Goal: Information Seeking & Learning: Learn about a topic

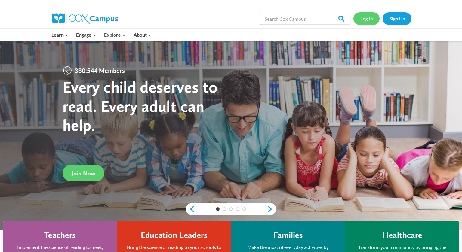
click at [365, 17] on link "Log In" at bounding box center [366, 18] width 26 height 12
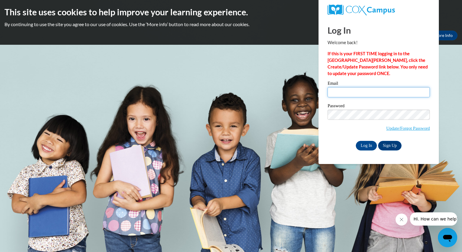
click at [366, 92] on input "Email" at bounding box center [379, 92] width 102 height 10
type input "mmcclone@kewaskumschools.org"
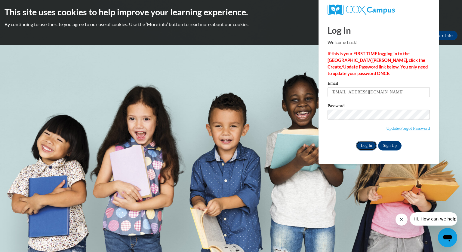
click at [370, 148] on input "Log In" at bounding box center [366, 146] width 21 height 10
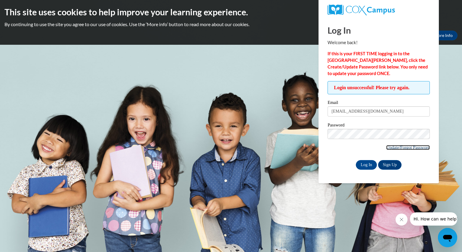
click at [394, 146] on link "Update/Forgot Password" at bounding box center [408, 147] width 44 height 5
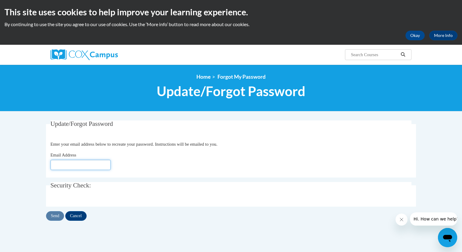
click at [72, 167] on input "Email Address" at bounding box center [81, 165] width 60 height 10
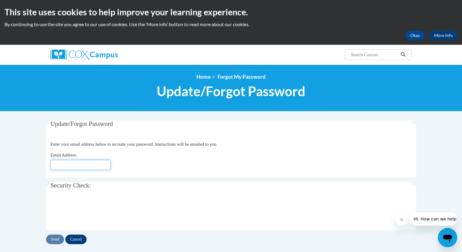
type input "mmcclone@kewaskumschools.org"
click at [59, 239] on input "Send" at bounding box center [55, 240] width 18 height 10
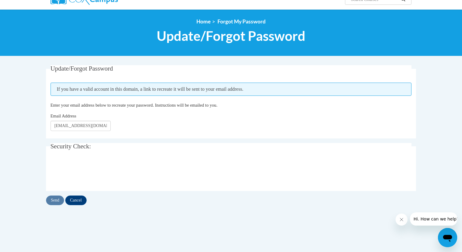
scroll to position [62, 0]
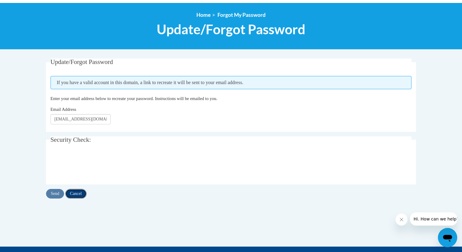
click at [77, 191] on input "Cancel" at bounding box center [75, 194] width 21 height 10
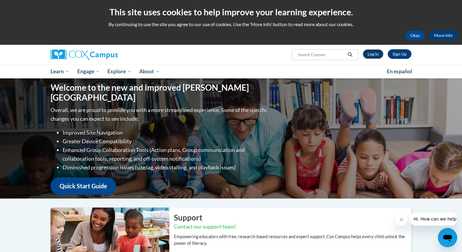
click at [374, 55] on link "Log In" at bounding box center [373, 54] width 21 height 10
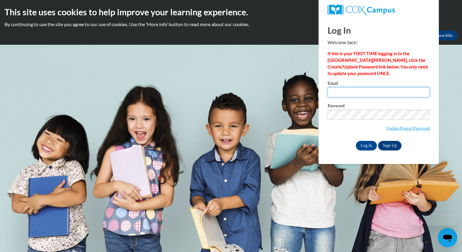
click at [356, 94] on input "Email" at bounding box center [379, 92] width 102 height 10
type input "mmcclone@kewaskumschools.org"
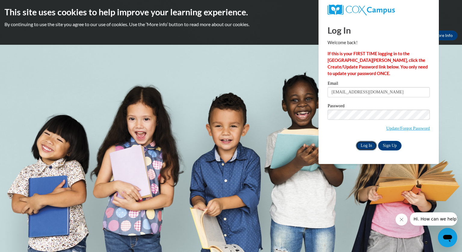
click at [366, 143] on input "Log In" at bounding box center [366, 146] width 21 height 10
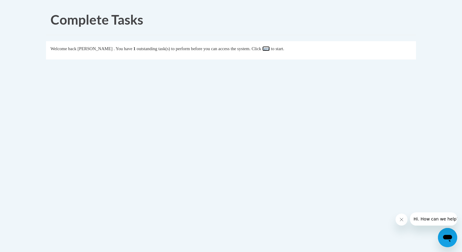
click at [270, 49] on link "here" at bounding box center [266, 48] width 8 height 5
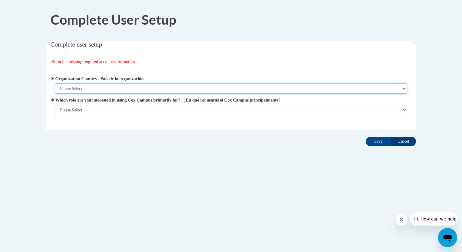
click at [97, 88] on select "Please Select [GEOGRAPHIC_DATA] | [GEOGRAPHIC_DATA] Outside of [GEOGRAPHIC_DATA…" at bounding box center [231, 89] width 352 height 10
select select "ad49bcad-a171-4b2e-b99c-48b446064914"
click at [55, 84] on select "Please Select [GEOGRAPHIC_DATA] | [GEOGRAPHIC_DATA] Outside of [GEOGRAPHIC_DATA…" at bounding box center [231, 89] width 352 height 10
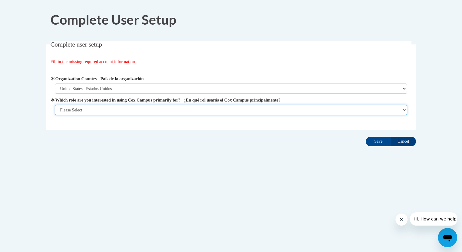
click at [102, 108] on select "Please Select College/University | Colegio/Universidad Community/Nonprofit Part…" at bounding box center [231, 110] width 352 height 10
select select "fbf2d438-af2f-41f8-98f1-81c410e29de3"
click at [55, 115] on select "Please Select College/University | Colegio/Universidad Community/Nonprofit Part…" at bounding box center [231, 110] width 352 height 10
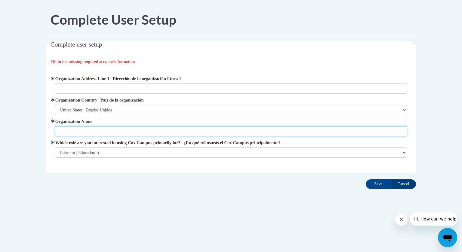
click at [134, 131] on input "Organization Name" at bounding box center [231, 131] width 352 height 10
type input "[GEOGRAPHIC_DATA]"
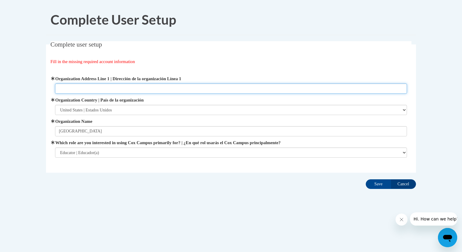
click at [141, 88] on input "Organization Address Line 1 | Dirección de la organización Línea 1" at bounding box center [231, 89] width 352 height 10
type input "[STREET_ADDRESS]"
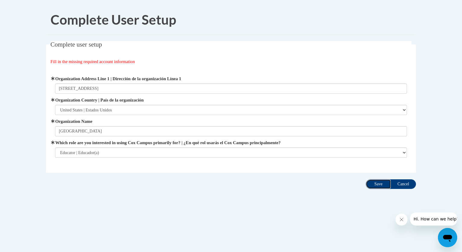
click at [374, 184] on input "Save" at bounding box center [378, 185] width 25 height 10
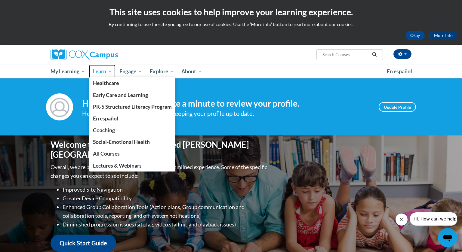
click at [109, 72] on span "Learn" at bounding box center [102, 71] width 19 height 7
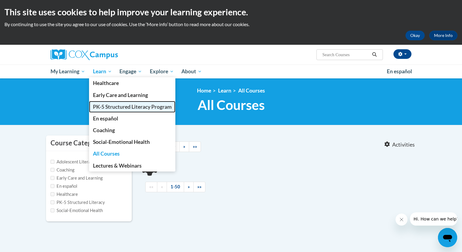
click at [122, 107] on span "PK-5 Structured Literacy Program" at bounding box center [132, 107] width 79 height 6
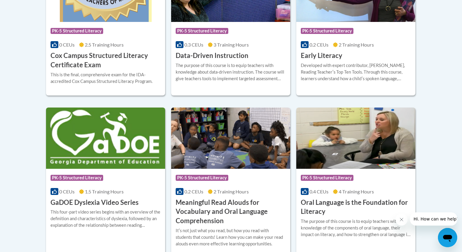
scroll to position [328, 0]
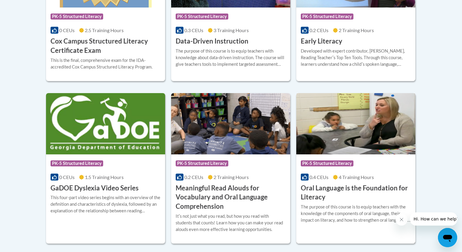
click at [348, 187] on h3 "Oral Language is the Foundation for Literacy" at bounding box center [356, 193] width 110 height 19
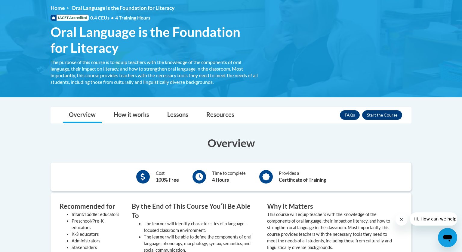
scroll to position [126, 0]
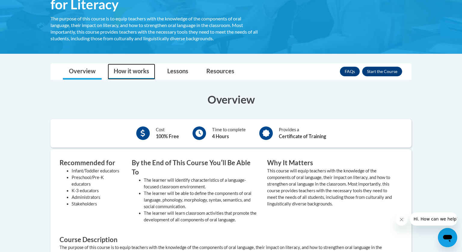
click at [132, 72] on link "How it works" at bounding box center [132, 72] width 48 height 16
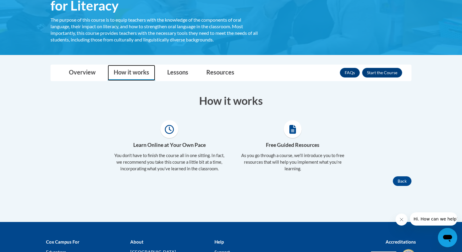
scroll to position [124, 0]
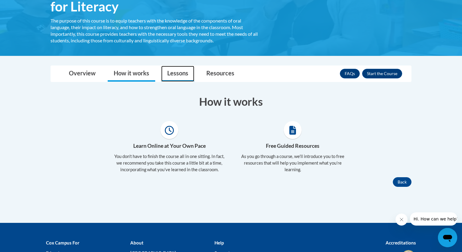
click at [180, 75] on link "Lessons" at bounding box center [177, 74] width 33 height 16
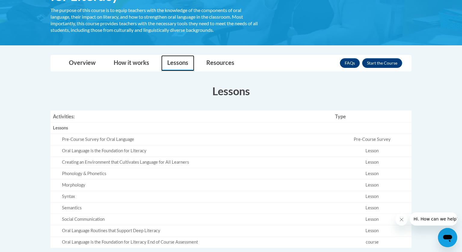
scroll to position [71, 0]
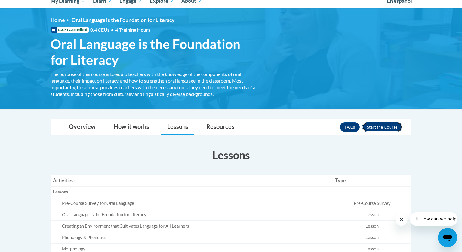
click at [389, 128] on button "Enroll" at bounding box center [382, 127] width 40 height 10
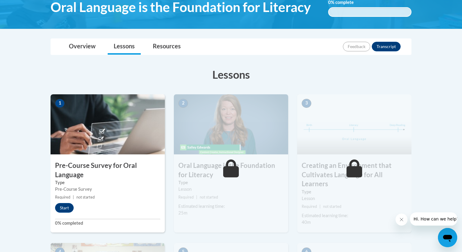
scroll to position [117, 0]
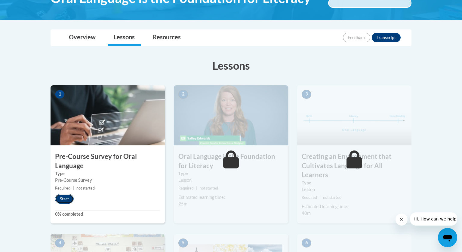
click at [63, 200] on button "Start" at bounding box center [64, 199] width 19 height 10
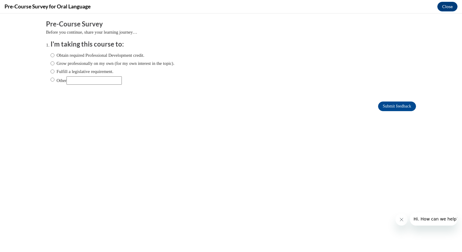
scroll to position [0, 0]
click at [53, 63] on input "Grow professionally on my own (for my own interest in the topic)." at bounding box center [53, 63] width 4 height 7
radio input "true"
click at [389, 105] on input "Submit feedback" at bounding box center [397, 107] width 38 height 10
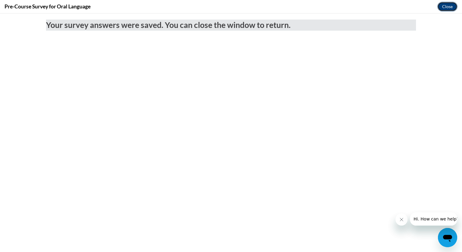
click at [446, 8] on button "Close" at bounding box center [447, 7] width 20 height 10
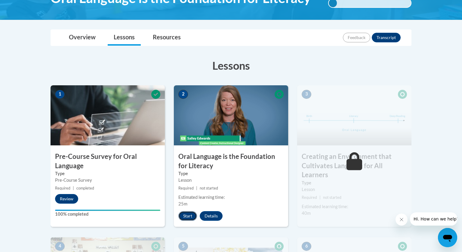
click at [188, 217] on button "Start" at bounding box center [187, 216] width 19 height 10
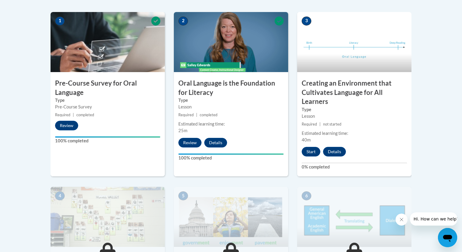
scroll to position [132, 0]
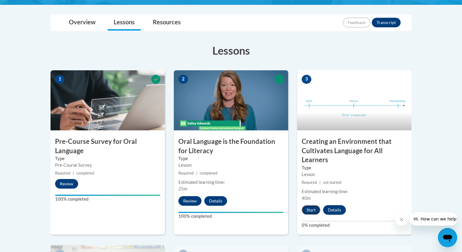
click at [312, 212] on button "Start" at bounding box center [311, 210] width 19 height 10
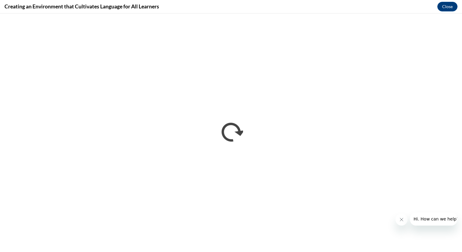
scroll to position [0, 0]
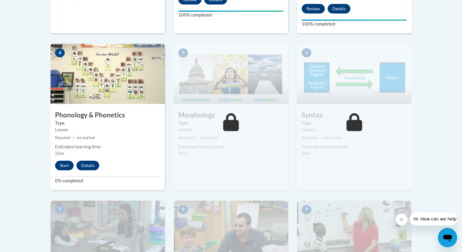
scroll to position [339, 0]
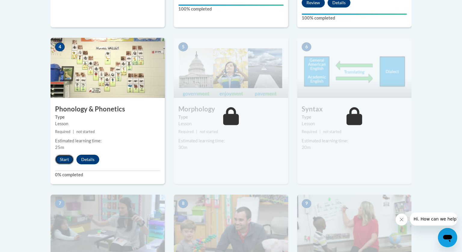
click at [64, 160] on button "Start" at bounding box center [64, 160] width 19 height 10
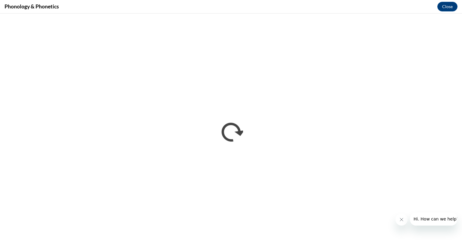
scroll to position [0, 0]
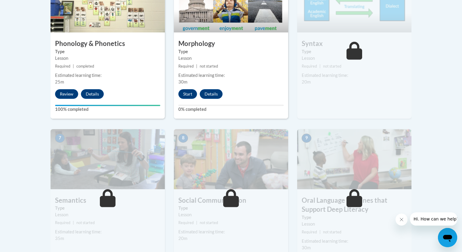
scroll to position [337, 0]
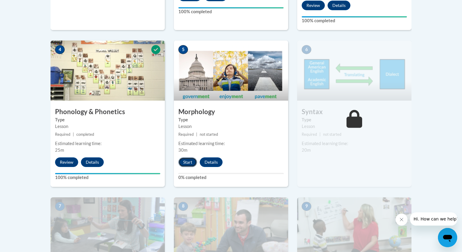
click at [182, 163] on button "Start" at bounding box center [187, 163] width 19 height 10
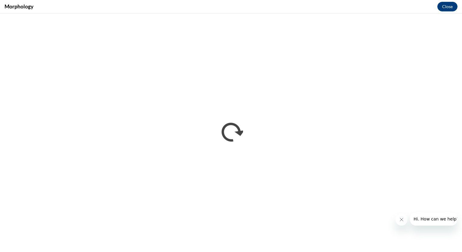
scroll to position [0, 0]
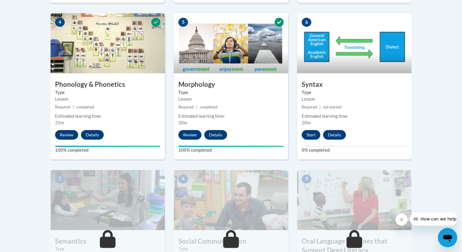
scroll to position [289, 0]
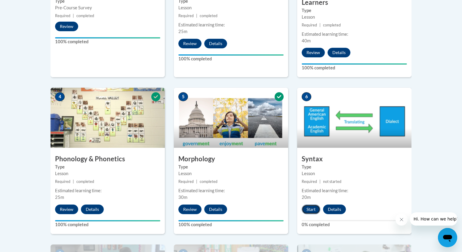
click at [310, 209] on button "Start" at bounding box center [311, 210] width 19 height 10
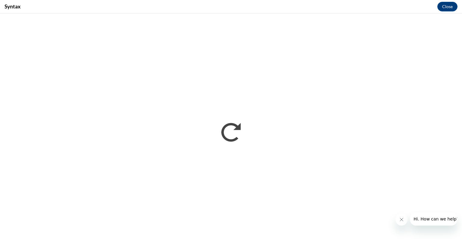
scroll to position [0, 0]
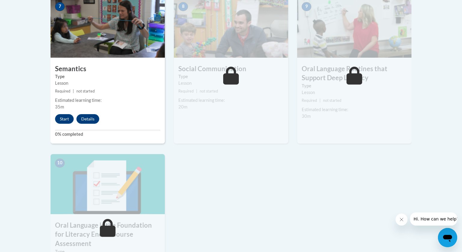
scroll to position [541, 0]
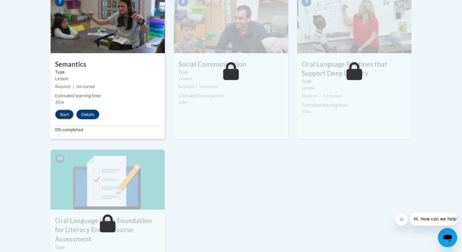
click at [70, 113] on button "Start" at bounding box center [64, 115] width 19 height 10
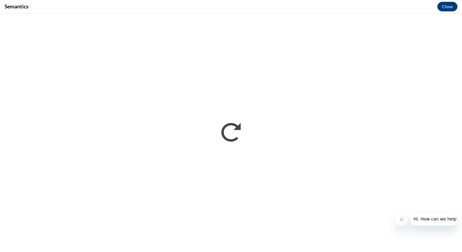
scroll to position [0, 0]
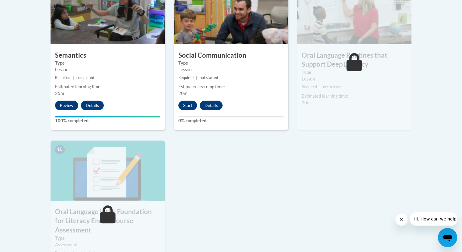
scroll to position [553, 0]
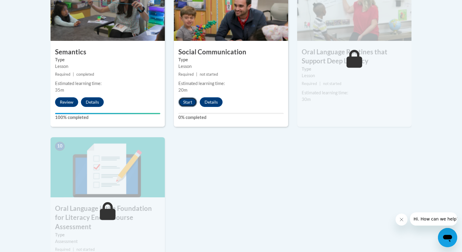
click at [189, 102] on button "Start" at bounding box center [187, 102] width 19 height 10
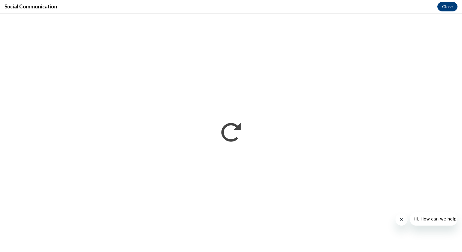
scroll to position [0, 0]
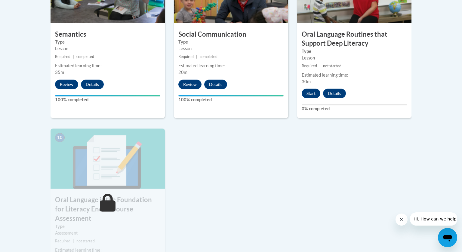
scroll to position [575, 0]
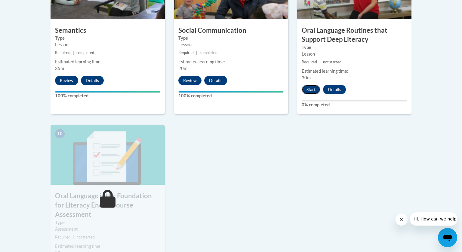
click at [310, 89] on button "Start" at bounding box center [311, 90] width 19 height 10
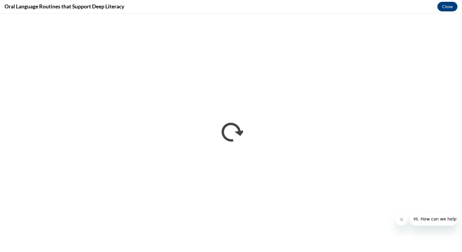
scroll to position [0, 0]
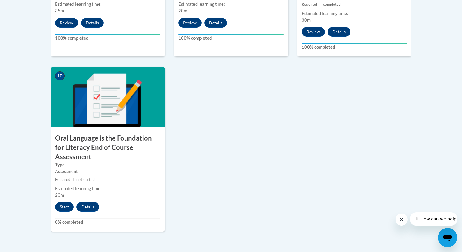
scroll to position [633, 0]
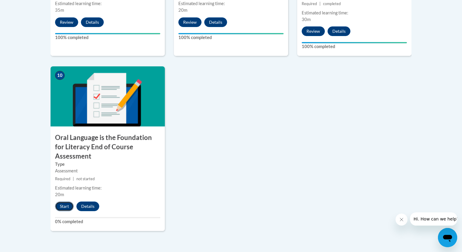
click at [64, 202] on button "Start" at bounding box center [64, 207] width 19 height 10
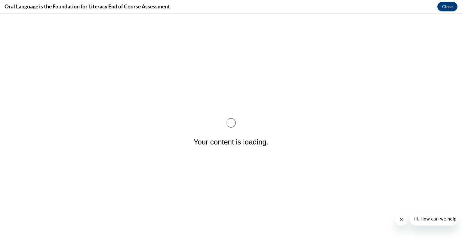
scroll to position [0, 0]
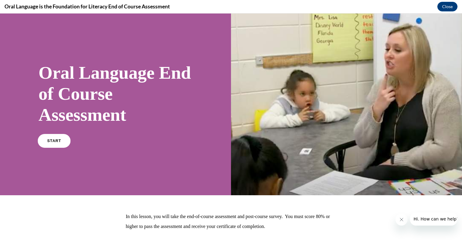
click at [65, 139] on link "START" at bounding box center [54, 141] width 33 height 14
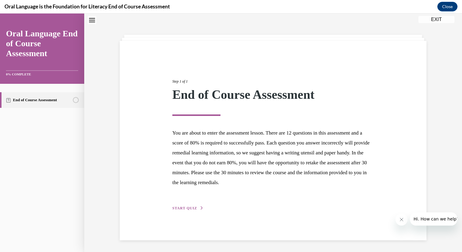
scroll to position [19, 0]
click at [182, 209] on span "START QUIZ" at bounding box center [184, 208] width 25 height 4
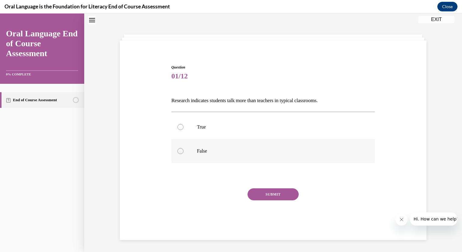
click at [205, 154] on p "False" at bounding box center [278, 151] width 163 height 6
click at [183, 154] on input "False" at bounding box center [180, 151] width 6 height 6
radio input "true"
click at [261, 195] on button "SUBMIT" at bounding box center [273, 195] width 51 height 12
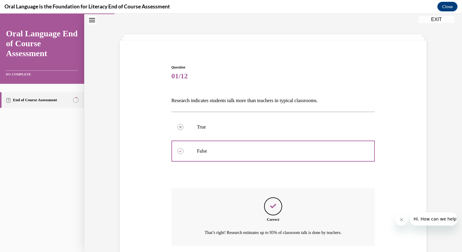
scroll to position [65, 0]
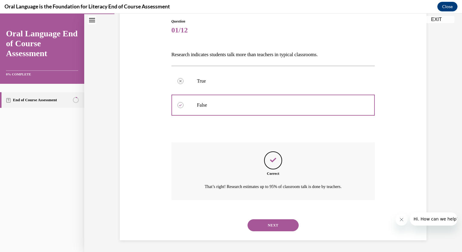
click at [277, 226] on button "NEXT" at bounding box center [273, 226] width 51 height 12
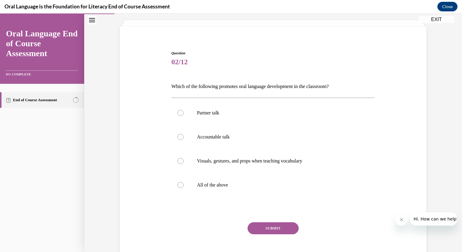
scroll to position [31, 0]
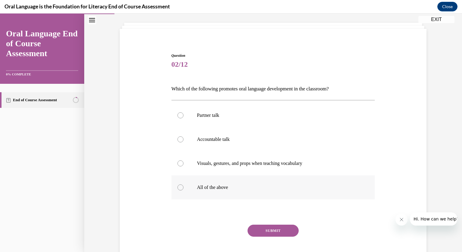
click at [224, 187] on p "All of the above" at bounding box center [278, 188] width 163 height 6
click at [183, 187] on input "All of the above" at bounding box center [180, 188] width 6 height 6
radio input "true"
click at [281, 233] on button "SUBMIT" at bounding box center [273, 231] width 51 height 12
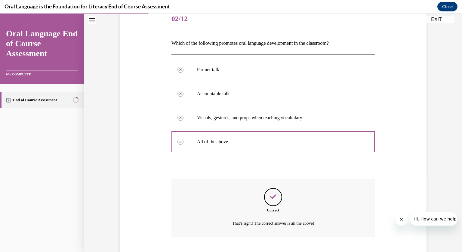
scroll to position [113, 0]
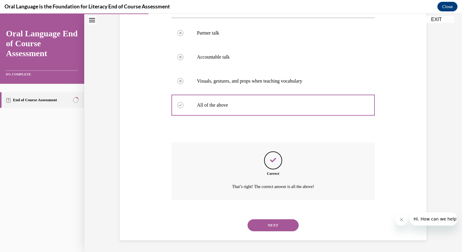
click at [283, 227] on button "NEXT" at bounding box center [273, 226] width 51 height 12
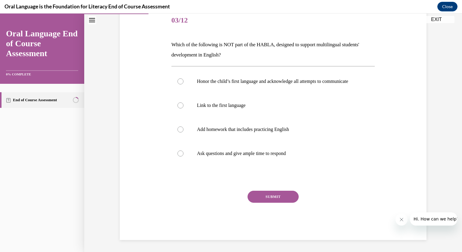
scroll to position [67, 0]
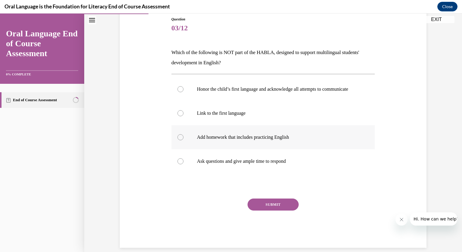
click at [282, 149] on label "Add homework that includes practicing English" at bounding box center [273, 137] width 204 height 24
click at [183, 140] on input "Add homework that includes practicing English" at bounding box center [180, 137] width 6 height 6
radio input "true"
click at [283, 211] on button "SUBMIT" at bounding box center [273, 205] width 51 height 12
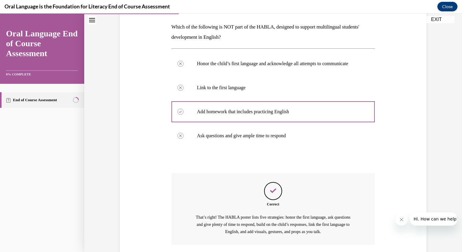
scroll to position [143, 0]
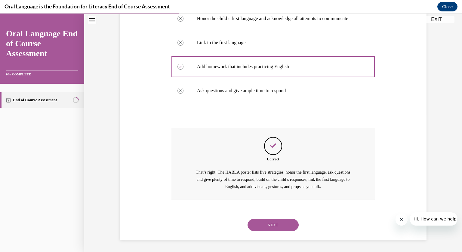
click at [280, 223] on button "NEXT" at bounding box center [273, 225] width 51 height 12
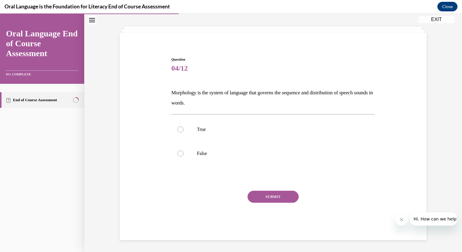
scroll to position [26, 0]
click at [205, 128] on p "True" at bounding box center [278, 130] width 163 height 6
click at [183, 128] on input "True" at bounding box center [180, 130] width 6 height 6
radio input "true"
click at [267, 195] on button "SUBMIT" at bounding box center [273, 197] width 51 height 12
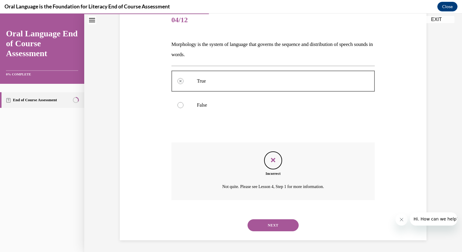
scroll to position [69, 0]
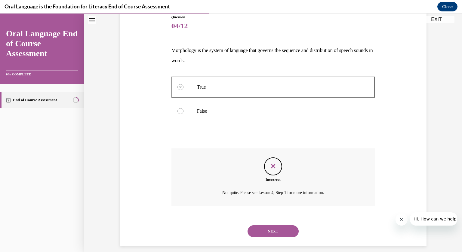
click at [283, 228] on button "NEXT" at bounding box center [273, 232] width 51 height 12
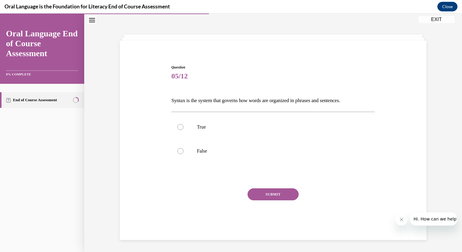
scroll to position [19, 0]
click at [205, 128] on p "True" at bounding box center [278, 127] width 163 height 6
click at [183, 128] on input "True" at bounding box center [180, 127] width 6 height 6
radio input "true"
click at [264, 193] on button "SUBMIT" at bounding box center [273, 195] width 51 height 12
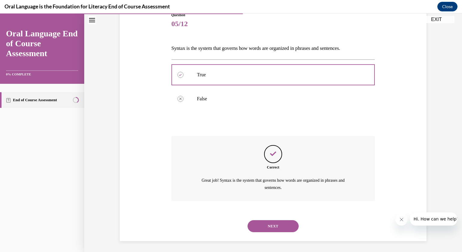
scroll to position [72, 0]
click at [278, 226] on button "NEXT" at bounding box center [273, 226] width 51 height 12
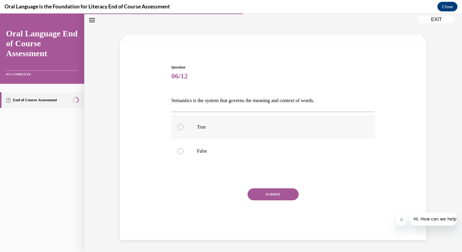
click at [237, 131] on label "True" at bounding box center [273, 127] width 204 height 24
click at [183, 130] on input "True" at bounding box center [180, 127] width 6 height 6
radio input "true"
click at [269, 196] on button "SUBMIT" at bounding box center [273, 195] width 51 height 12
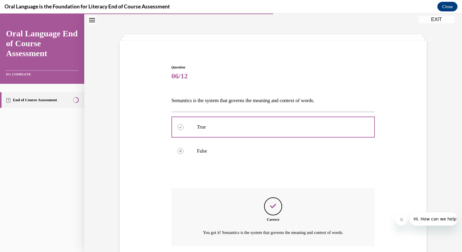
scroll to position [65, 0]
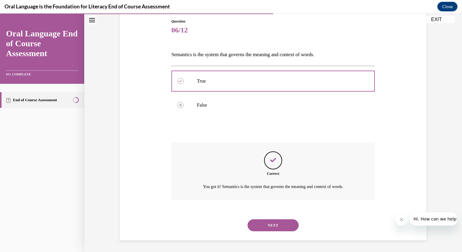
click at [283, 225] on button "NEXT" at bounding box center [273, 226] width 51 height 12
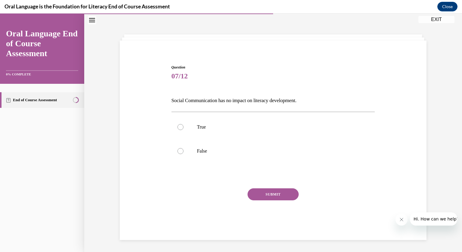
scroll to position [19, 0]
click at [242, 157] on label "False" at bounding box center [273, 151] width 204 height 24
click at [183, 154] on input "False" at bounding box center [180, 151] width 6 height 6
radio input "true"
click at [273, 197] on button "SUBMIT" at bounding box center [273, 195] width 51 height 12
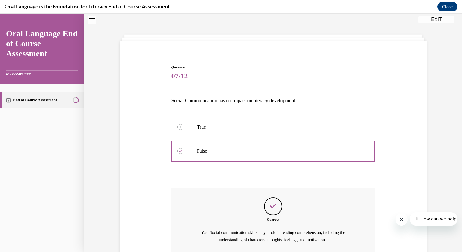
scroll to position [72, 0]
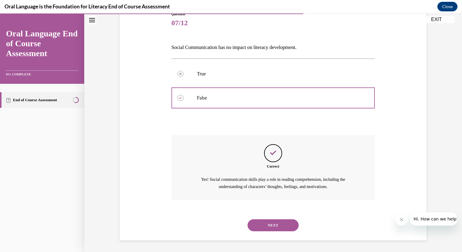
click at [280, 224] on button "NEXT" at bounding box center [273, 226] width 51 height 12
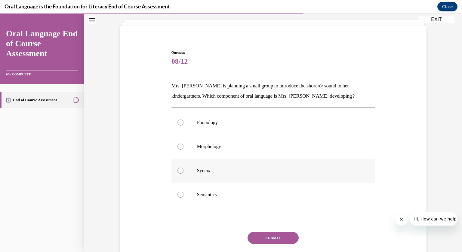
scroll to position [26, 0]
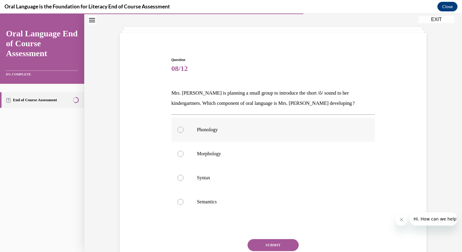
click at [232, 131] on p "Phonology" at bounding box center [278, 130] width 163 height 6
click at [183, 131] on input "Phonology" at bounding box center [180, 130] width 6 height 6
radio input "true"
click at [273, 244] on button "SUBMIT" at bounding box center [273, 245] width 51 height 12
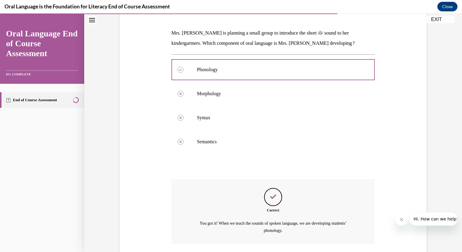
scroll to position [131, 0]
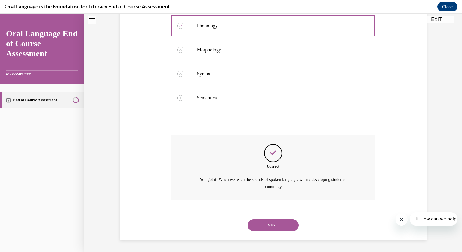
click at [279, 227] on button "NEXT" at bounding box center [273, 226] width 51 height 12
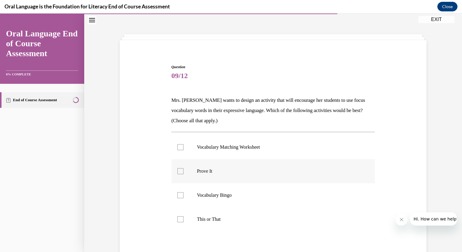
scroll to position [19, 0]
click at [183, 144] on div at bounding box center [180, 147] width 6 height 6
click at [183, 144] on input "Vocabulary Matching Worksheet" at bounding box center [180, 147] width 6 height 6
checkbox input "true"
click at [181, 169] on div at bounding box center [180, 171] width 6 height 6
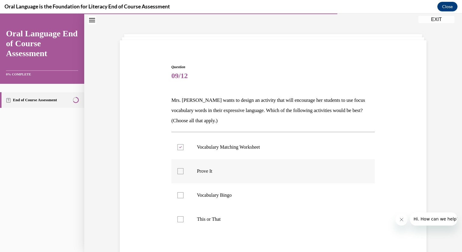
click at [181, 169] on input "Prove It" at bounding box center [180, 171] width 6 height 6
checkbox input "true"
click at [179, 221] on div at bounding box center [180, 220] width 6 height 6
click at [179, 221] on input "This or That" at bounding box center [180, 220] width 6 height 6
checkbox input "true"
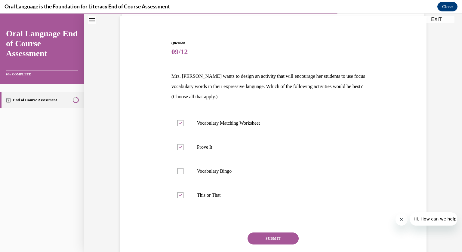
click at [267, 236] on button "SUBMIT" at bounding box center [273, 239] width 51 height 12
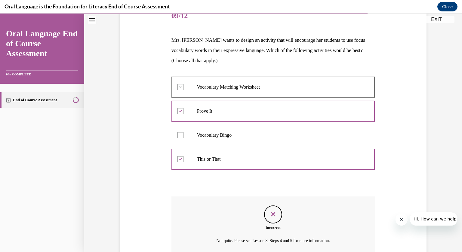
scroll to position [80, 0]
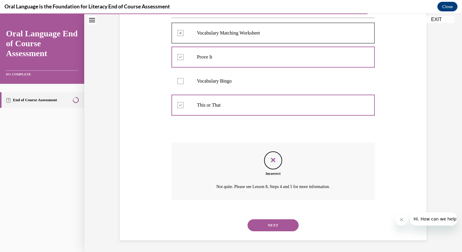
click at [291, 229] on button "NEXT" at bounding box center [273, 226] width 51 height 12
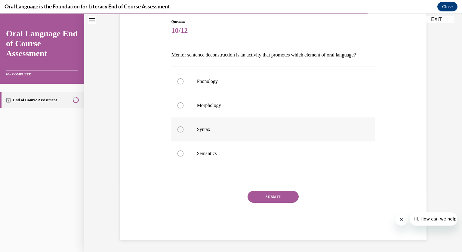
click at [214, 133] on p "Syntax" at bounding box center [278, 130] width 163 height 6
click at [183, 133] on input "Syntax" at bounding box center [180, 130] width 6 height 6
radio input "true"
click at [261, 203] on button "SUBMIT" at bounding box center [273, 197] width 51 height 12
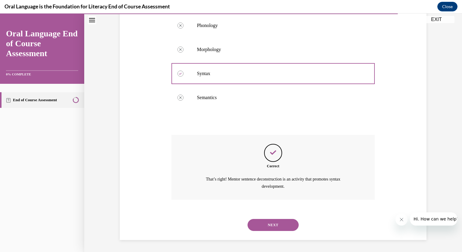
scroll to position [131, 0]
click at [279, 225] on button "NEXT" at bounding box center [273, 225] width 51 height 12
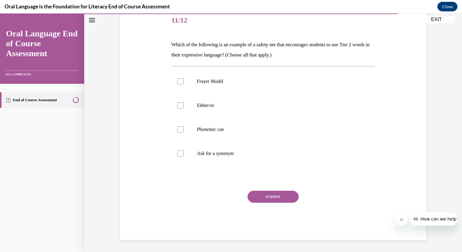
scroll to position [67, 0]
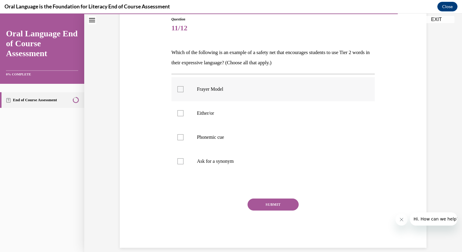
click at [179, 91] on div at bounding box center [180, 89] width 6 height 6
click at [179, 91] on input "Frayer Model" at bounding box center [180, 89] width 6 height 6
checkbox input "true"
click at [181, 113] on div at bounding box center [180, 113] width 6 height 6
click at [181, 113] on input "Either/or" at bounding box center [180, 113] width 6 height 6
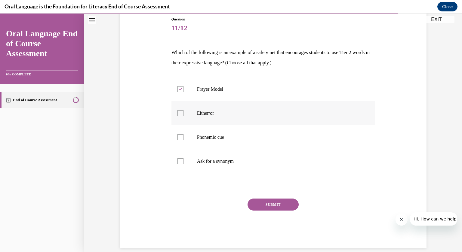
checkbox input "true"
click at [181, 140] on label "Phonemic cue" at bounding box center [273, 137] width 204 height 24
click at [181, 140] on input "Phonemic cue" at bounding box center [180, 137] width 6 height 6
checkbox input "true"
click at [181, 164] on div at bounding box center [180, 162] width 6 height 6
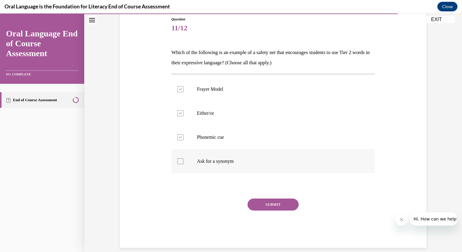
click at [181, 164] on input "Ask for a synonym" at bounding box center [180, 162] width 6 height 6
checkbox input "true"
click at [279, 205] on button "SUBMIT" at bounding box center [273, 205] width 51 height 12
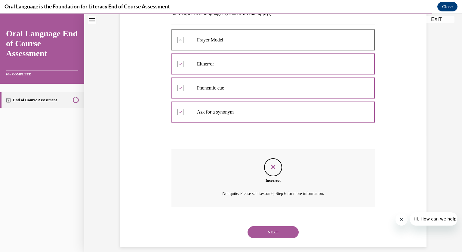
scroll to position [123, 0]
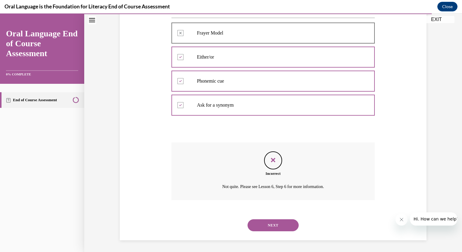
click at [277, 230] on button "NEXT" at bounding box center [273, 226] width 51 height 12
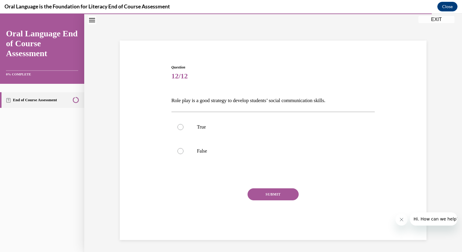
scroll to position [19, 0]
click at [211, 131] on label "True" at bounding box center [273, 127] width 204 height 24
click at [183, 130] on input "True" at bounding box center [180, 127] width 6 height 6
radio input "true"
click at [271, 200] on button "SUBMIT" at bounding box center [273, 195] width 51 height 12
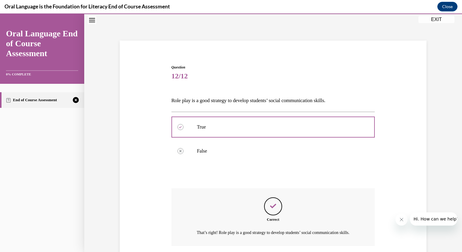
scroll to position [72, 0]
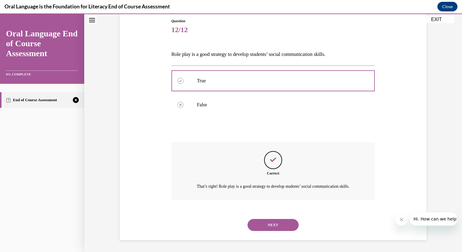
click at [277, 225] on button "NEXT" at bounding box center [273, 225] width 51 height 12
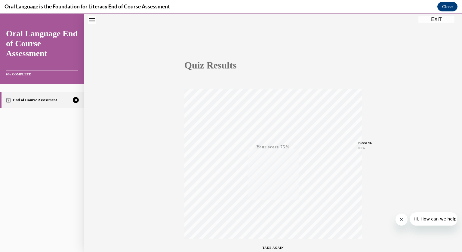
scroll to position [69, 0]
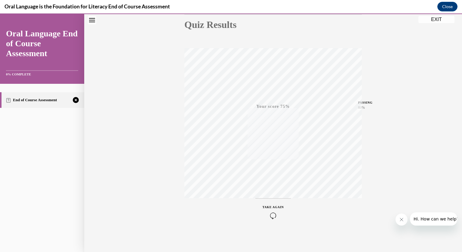
click at [270, 211] on div "TAKE AGAIN" at bounding box center [273, 212] width 21 height 14
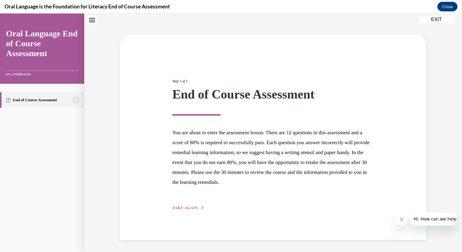
click at [201, 207] on icon "button" at bounding box center [203, 207] width 4 height 3
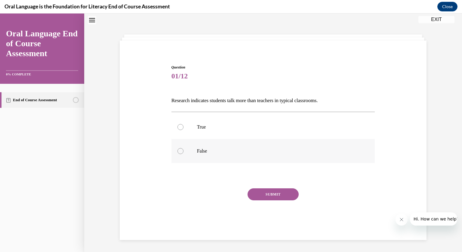
click at [205, 154] on label "False" at bounding box center [273, 151] width 204 height 24
click at [183, 154] on input "False" at bounding box center [180, 151] width 6 height 6
radio input "true"
click at [266, 194] on button "SUBMIT" at bounding box center [273, 195] width 51 height 12
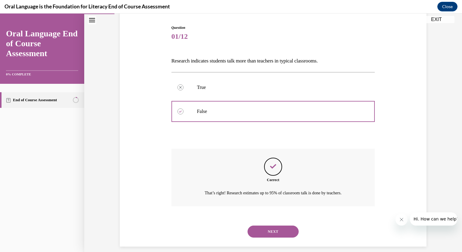
scroll to position [65, 0]
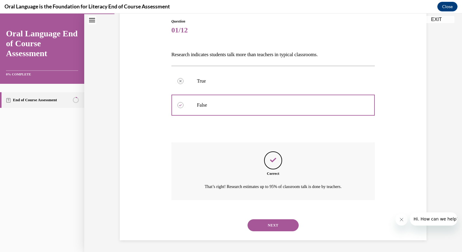
click at [272, 225] on button "NEXT" at bounding box center [273, 226] width 51 height 12
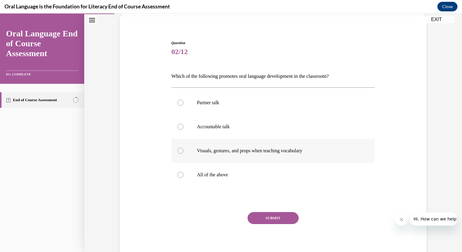
scroll to position [31, 0]
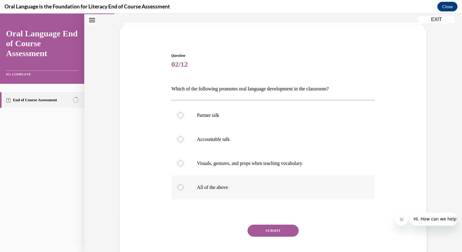
click at [225, 188] on p "All of the above" at bounding box center [278, 188] width 163 height 6
click at [183, 188] on input "All of the above" at bounding box center [180, 188] width 6 height 6
radio input "true"
click at [263, 230] on button "SUBMIT" at bounding box center [273, 231] width 51 height 12
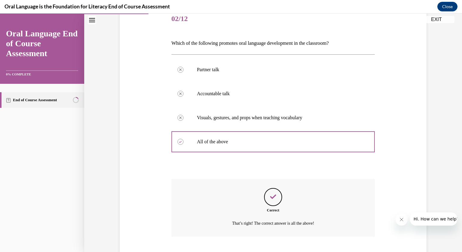
scroll to position [113, 0]
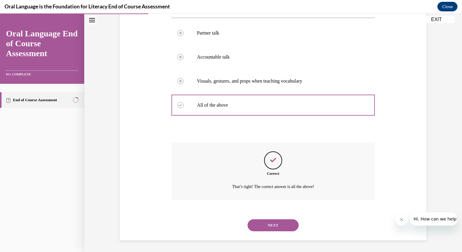
click at [268, 227] on button "NEXT" at bounding box center [273, 226] width 51 height 12
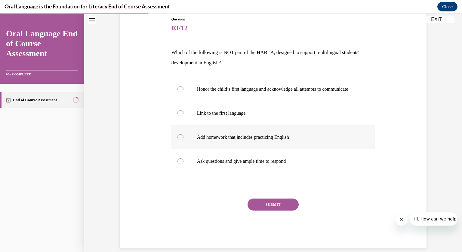
click at [288, 140] on p "Add homework that includes practicing English" at bounding box center [278, 137] width 163 height 6
click at [183, 140] on input "Add homework that includes practicing English" at bounding box center [180, 137] width 6 height 6
radio input "true"
click at [285, 211] on button "SUBMIT" at bounding box center [273, 205] width 51 height 12
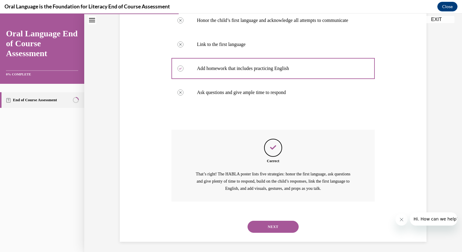
scroll to position [143, 0]
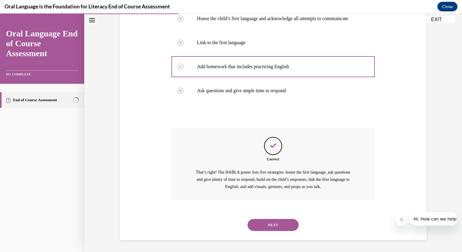
click at [280, 227] on button "NEXT" at bounding box center [273, 225] width 51 height 12
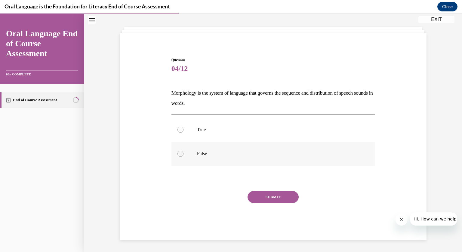
click at [211, 157] on label "False" at bounding box center [273, 154] width 204 height 24
click at [183, 157] on input "False" at bounding box center [180, 154] width 6 height 6
radio input "true"
click at [273, 197] on button "SUBMIT" at bounding box center [273, 197] width 51 height 12
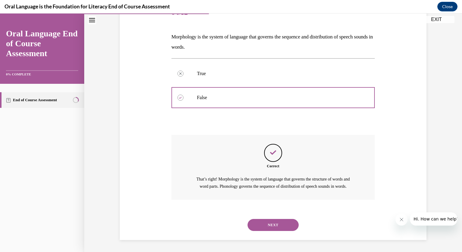
scroll to position [89, 0]
click at [276, 225] on button "NEXT" at bounding box center [273, 225] width 51 height 12
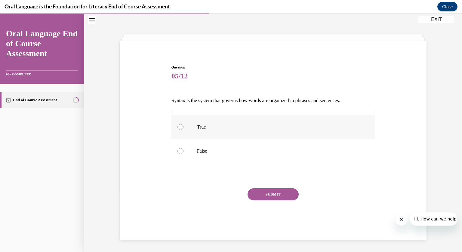
click at [239, 131] on label "True" at bounding box center [273, 127] width 204 height 24
click at [183, 130] on input "True" at bounding box center [180, 127] width 6 height 6
radio input "true"
click at [273, 196] on button "SUBMIT" at bounding box center [273, 195] width 51 height 12
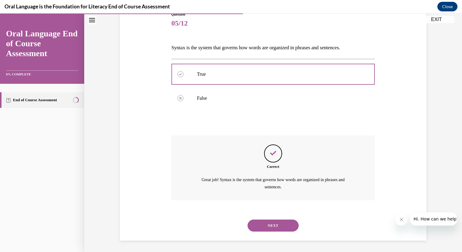
scroll to position [72, 0]
click at [272, 225] on button "NEXT" at bounding box center [273, 226] width 51 height 12
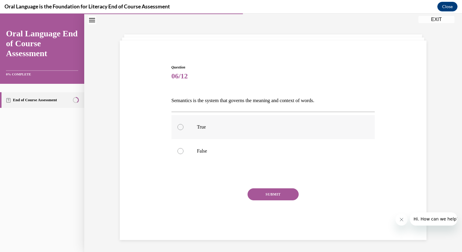
click at [246, 129] on p "True" at bounding box center [278, 127] width 163 height 6
click at [183, 129] on input "True" at bounding box center [180, 127] width 6 height 6
radio input "true"
click at [274, 197] on button "SUBMIT" at bounding box center [273, 195] width 51 height 12
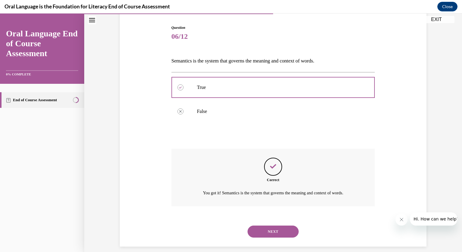
scroll to position [65, 0]
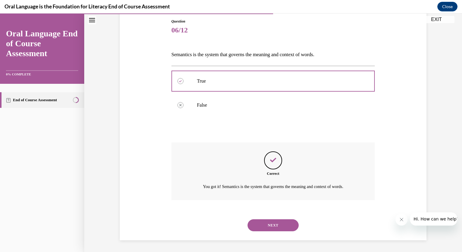
click at [275, 225] on button "NEXT" at bounding box center [273, 226] width 51 height 12
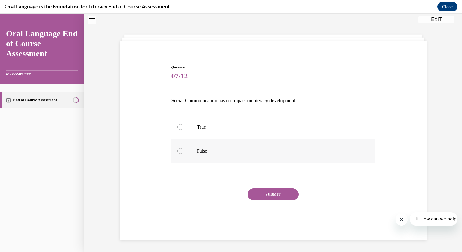
click at [233, 151] on p "False" at bounding box center [278, 151] width 163 height 6
click at [183, 151] on input "False" at bounding box center [180, 151] width 6 height 6
radio input "true"
click at [260, 195] on button "SUBMIT" at bounding box center [273, 195] width 51 height 12
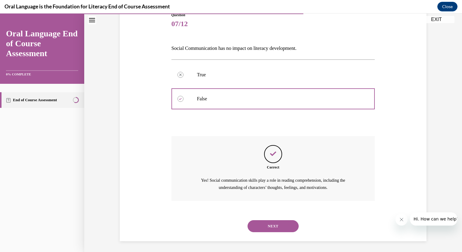
scroll to position [72, 0]
click at [273, 224] on button "NEXT" at bounding box center [273, 226] width 51 height 12
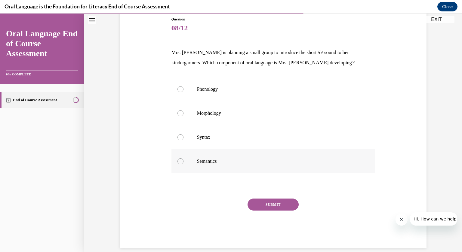
scroll to position [26, 0]
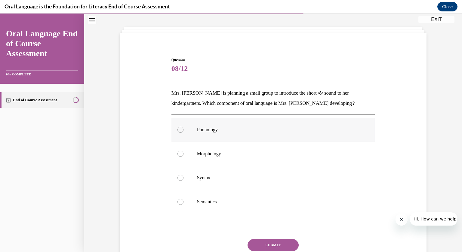
click at [202, 131] on p "Phonology" at bounding box center [278, 130] width 163 height 6
click at [183, 131] on input "Phonology" at bounding box center [180, 130] width 6 height 6
radio input "true"
click at [261, 245] on button "SUBMIT" at bounding box center [273, 245] width 51 height 12
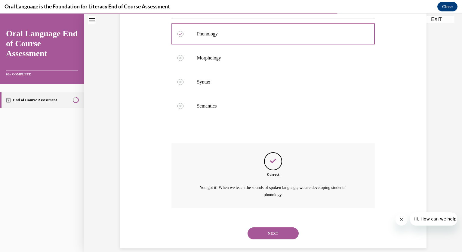
scroll to position [131, 0]
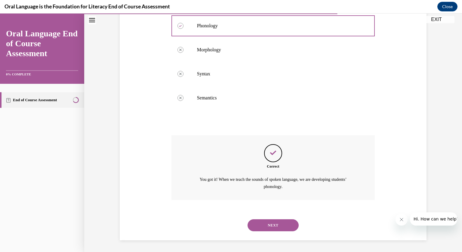
click at [273, 226] on button "NEXT" at bounding box center [273, 226] width 51 height 12
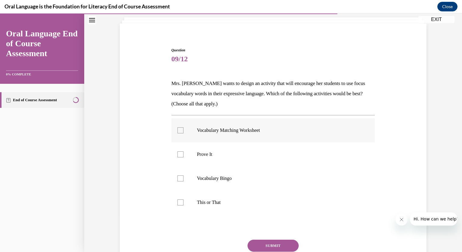
scroll to position [36, 0]
click at [179, 155] on div at bounding box center [180, 155] width 6 height 6
click at [179, 155] on input "Prove It" at bounding box center [180, 155] width 6 height 6
checkbox input "true"
click at [183, 203] on div at bounding box center [180, 203] width 6 height 6
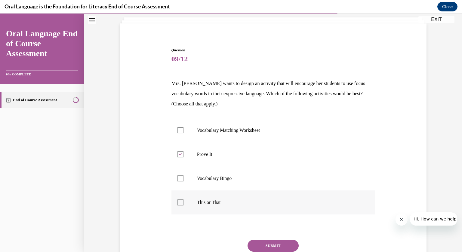
click at [183, 203] on input "This or That" at bounding box center [180, 203] width 6 height 6
checkbox input "true"
click at [279, 249] on button "SUBMIT" at bounding box center [273, 246] width 51 height 12
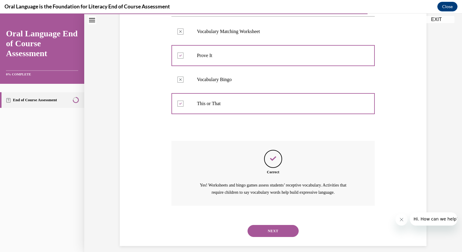
scroll to position [141, 0]
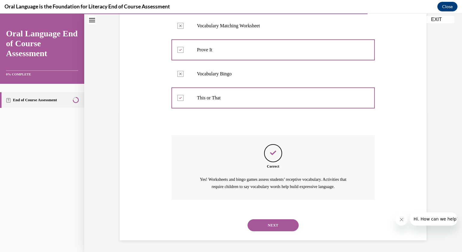
click at [273, 228] on button "NEXT" at bounding box center [273, 226] width 51 height 12
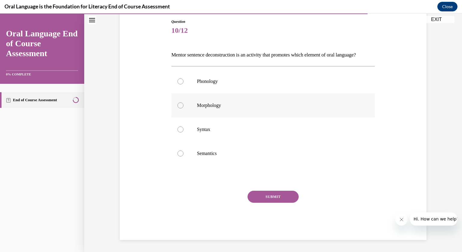
click at [215, 109] on p "Morphology" at bounding box center [278, 106] width 163 height 6
click at [183, 109] on input "Morphology" at bounding box center [180, 106] width 6 height 6
radio input "true"
click at [267, 203] on button "SUBMIT" at bounding box center [273, 197] width 51 height 12
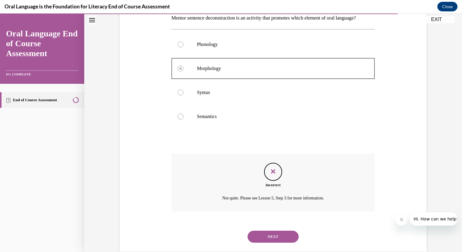
scroll to position [95, 0]
click at [285, 244] on button "NEXT" at bounding box center [273, 238] width 51 height 12
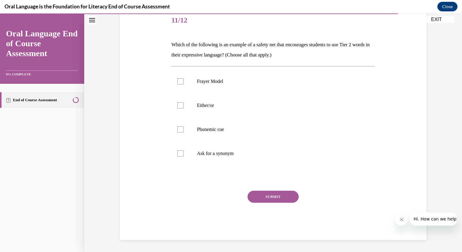
scroll to position [67, 0]
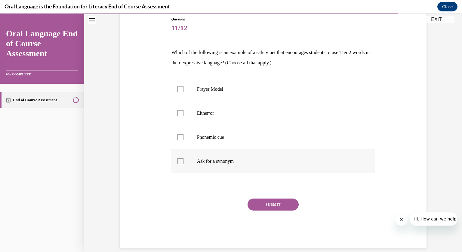
click at [179, 161] on div at bounding box center [180, 162] width 6 height 6
click at [179, 161] on input "Ask for a synonym" at bounding box center [180, 162] width 6 height 6
checkbox input "true"
click at [181, 112] on div at bounding box center [180, 113] width 6 height 6
click at [181, 112] on input "Either/or" at bounding box center [180, 113] width 6 height 6
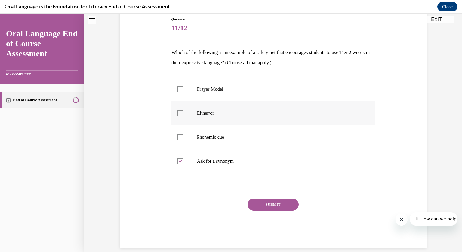
checkbox input "true"
click at [179, 138] on div at bounding box center [180, 137] width 6 height 6
click at [179, 138] on input "Phonemic cue" at bounding box center [180, 137] width 6 height 6
checkbox input "true"
click at [266, 206] on button "SUBMIT" at bounding box center [273, 205] width 51 height 12
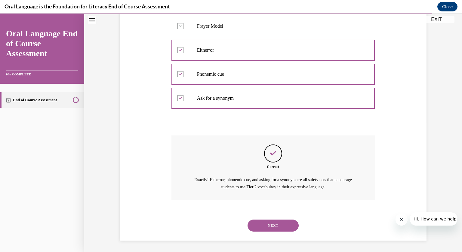
scroll to position [131, 0]
click at [272, 230] on button "NEXT" at bounding box center [273, 226] width 51 height 12
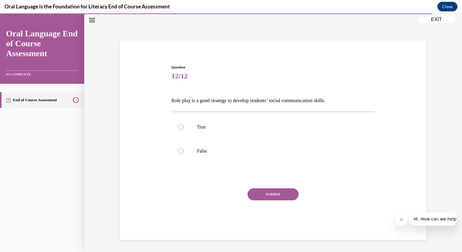
scroll to position [19, 0]
click at [204, 131] on label "True" at bounding box center [273, 127] width 204 height 24
click at [183, 130] on input "True" at bounding box center [180, 127] width 6 height 6
radio input "true"
click at [284, 194] on button "SUBMIT" at bounding box center [273, 195] width 51 height 12
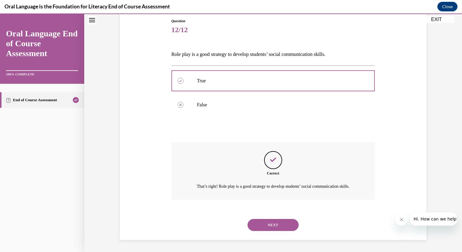
scroll to position [72, 0]
click at [279, 224] on button "NEXT" at bounding box center [273, 225] width 51 height 12
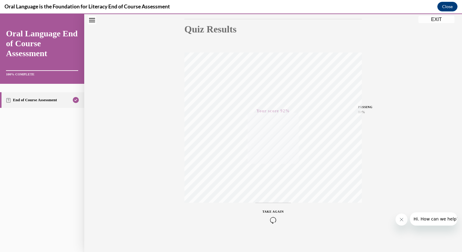
scroll to position [69, 0]
click at [435, 18] on button "EXIT" at bounding box center [436, 19] width 36 height 7
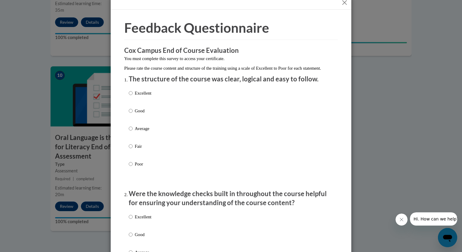
scroll to position [22, 0]
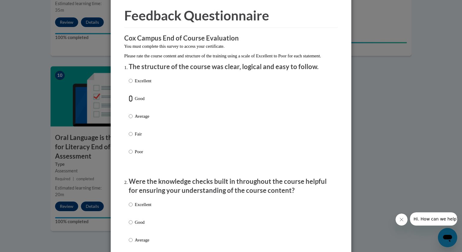
click at [131, 102] on input "Good" at bounding box center [131, 98] width 4 height 7
radio input "true"
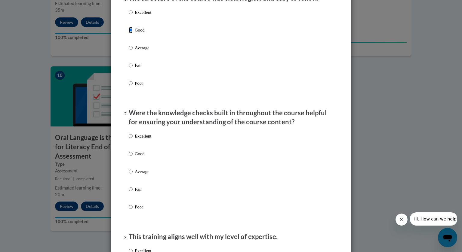
scroll to position [93, 0]
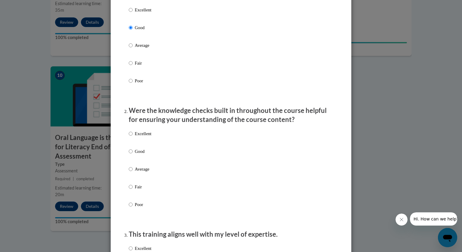
click at [133, 159] on label "Good" at bounding box center [140, 156] width 23 height 16
click at [133, 155] on input "Good" at bounding box center [131, 151] width 4 height 7
radio input "true"
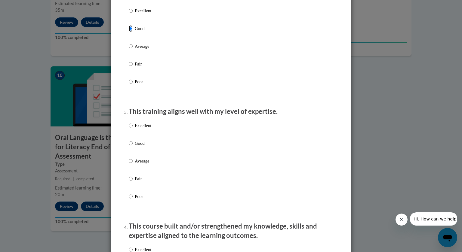
scroll to position [216, 0]
click at [130, 128] on input "Excellent" at bounding box center [131, 125] width 4 height 7
radio input "true"
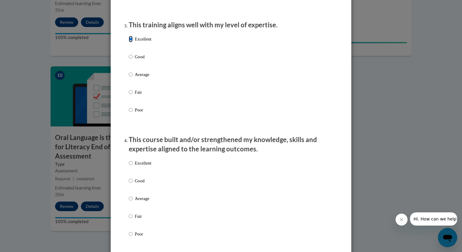
scroll to position [363, 0]
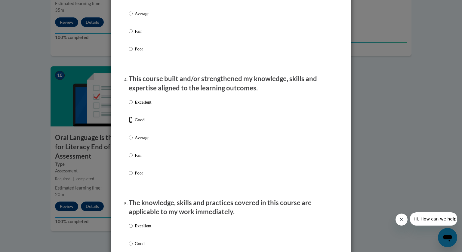
click at [131, 123] on input "Good" at bounding box center [131, 120] width 4 height 7
radio input "true"
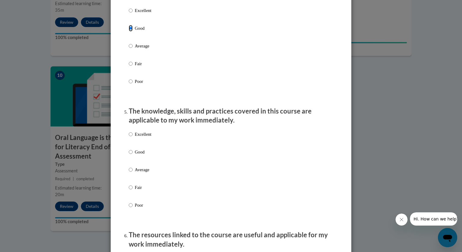
scroll to position [481, 0]
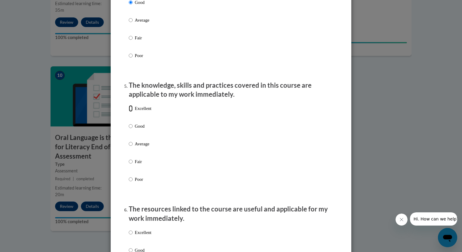
click at [131, 112] on input "Excellent" at bounding box center [131, 108] width 4 height 7
radio input "true"
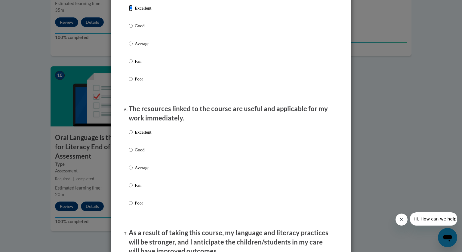
scroll to position [611, 0]
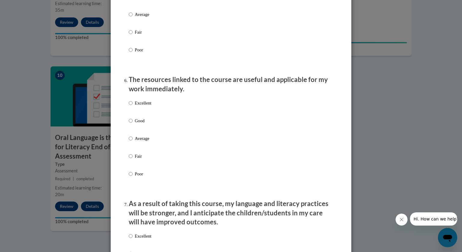
click at [140, 124] on p "Good" at bounding box center [143, 121] width 17 height 7
click at [133, 124] on input "Good" at bounding box center [131, 121] width 4 height 7
radio input "true"
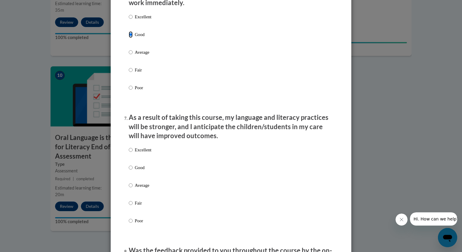
scroll to position [701, 0]
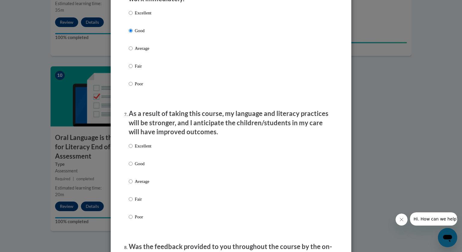
click at [146, 167] on p "Good" at bounding box center [143, 164] width 17 height 7
click at [133, 167] on input "Good" at bounding box center [131, 164] width 4 height 7
radio input "true"
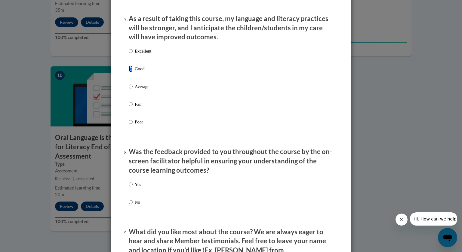
scroll to position [824, 0]
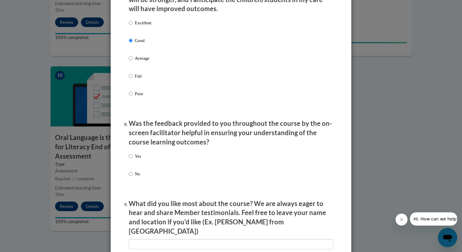
click at [140, 160] on p "Yes" at bounding box center [138, 156] width 6 height 7
click at [133, 160] on input "Yes" at bounding box center [131, 156] width 4 height 7
radio input "true"
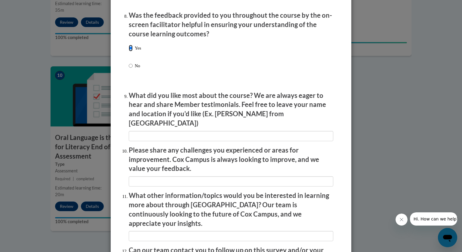
scroll to position [1000, 0]
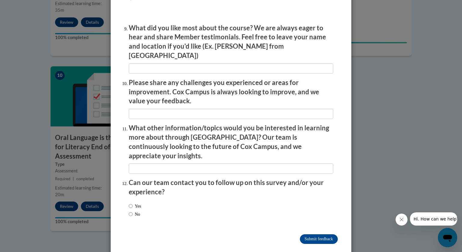
click at [139, 211] on label "No" at bounding box center [134, 214] width 11 height 7
click at [133, 211] on input "No" at bounding box center [131, 214] width 4 height 7
radio input "true"
click at [310, 235] on input "Submit feedback" at bounding box center [319, 240] width 38 height 10
click at [307, 235] on input "Submitting" at bounding box center [319, 240] width 38 height 10
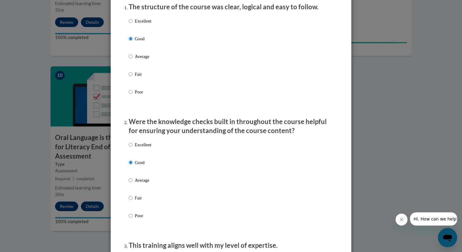
scroll to position [146, 0]
